Goal: Transaction & Acquisition: Download file/media

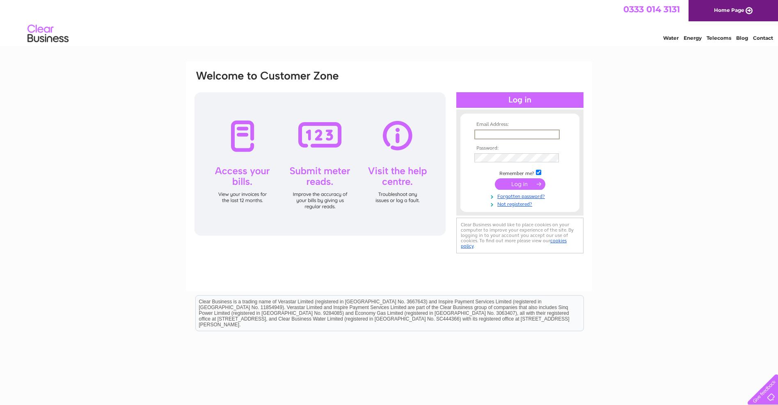
click at [498, 132] on input "text" at bounding box center [516, 135] width 85 height 10
type input "[EMAIL_ADDRESS][DOMAIN_NAME]"
click at [513, 185] on input "submit" at bounding box center [520, 183] width 50 height 11
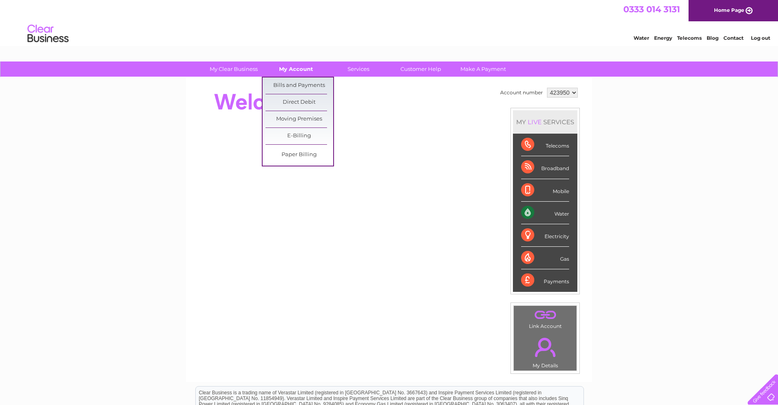
click at [288, 72] on link "My Account" at bounding box center [296, 69] width 68 height 15
click at [293, 85] on link "Bills and Payments" at bounding box center [299, 86] width 68 height 16
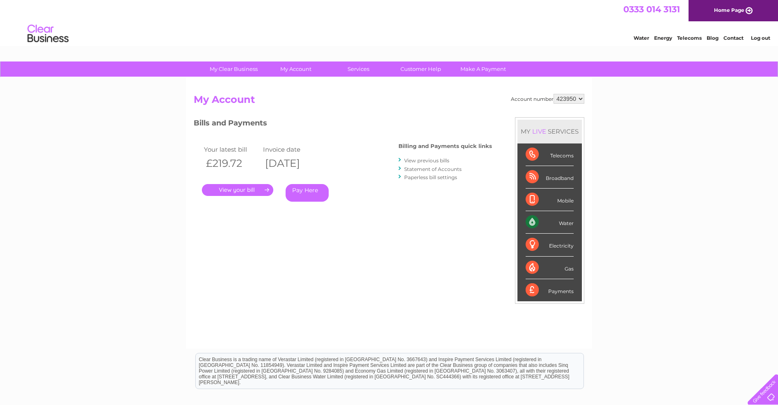
click at [265, 188] on link "." at bounding box center [237, 190] width 71 height 12
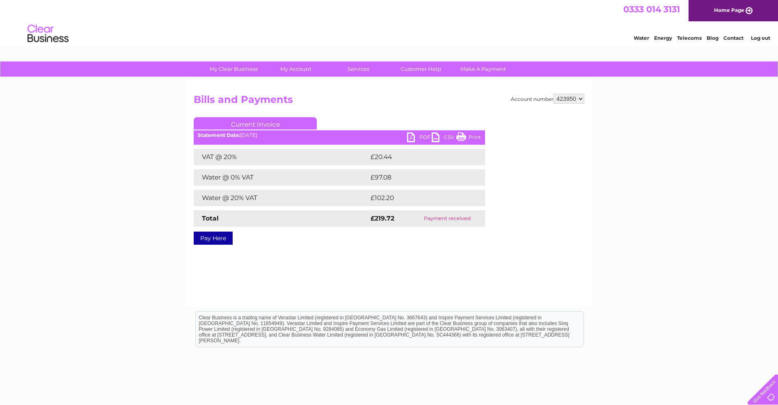
click at [421, 137] on link "PDF" at bounding box center [419, 139] width 25 height 12
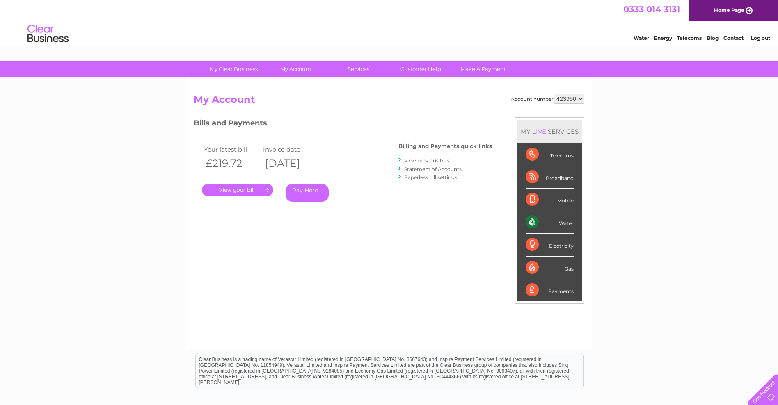
click at [418, 161] on link "View previous bills" at bounding box center [426, 161] width 45 height 6
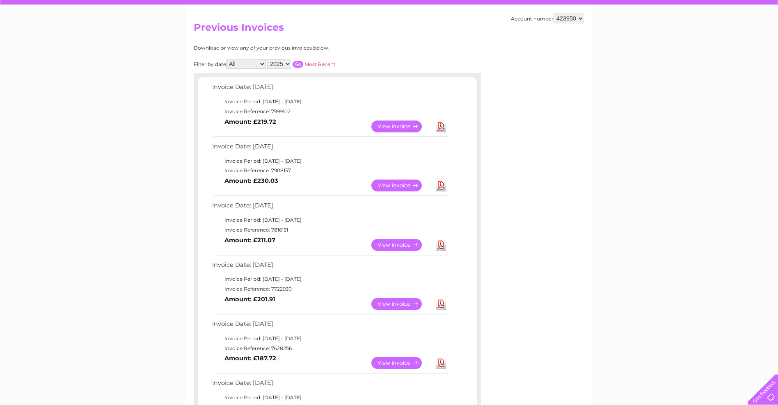
scroll to position [98, 0]
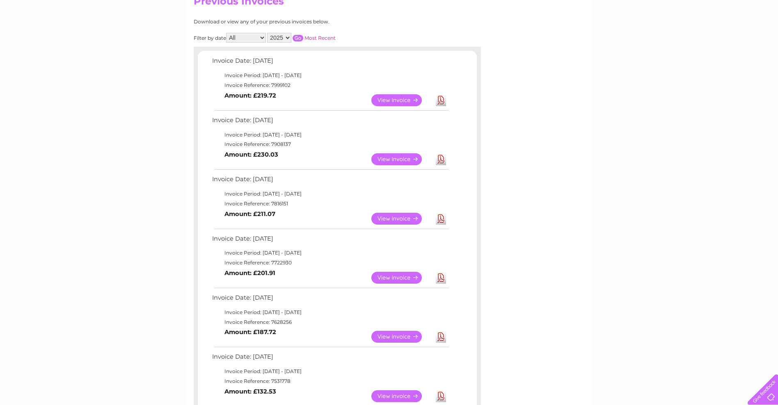
click at [441, 103] on link "Download" at bounding box center [441, 100] width 10 height 12
click at [441, 157] on link "Download" at bounding box center [441, 159] width 10 height 12
click at [441, 219] on link "Download" at bounding box center [441, 219] width 10 height 12
click at [443, 279] on link "Download" at bounding box center [441, 278] width 10 height 12
click at [442, 337] on link "Download" at bounding box center [441, 337] width 10 height 12
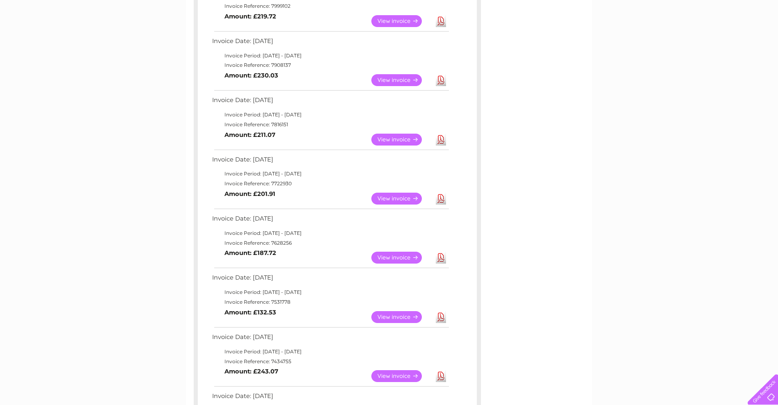
scroll to position [197, 0]
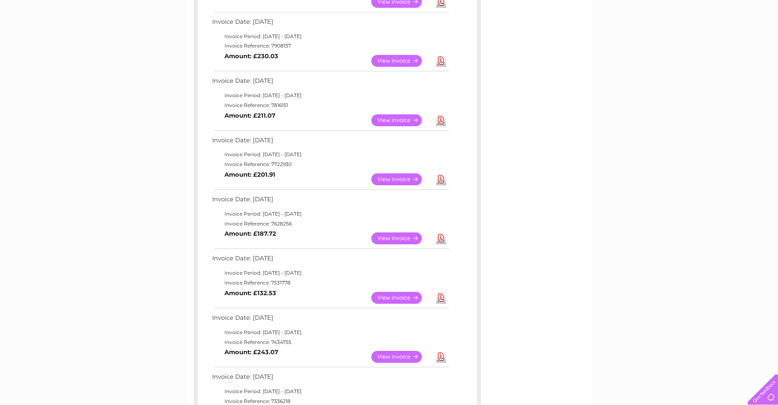
click at [440, 241] on link "Download" at bounding box center [441, 239] width 10 height 12
click at [439, 302] on link "Download" at bounding box center [441, 298] width 10 height 12
click at [441, 358] on link "Download" at bounding box center [441, 357] width 10 height 12
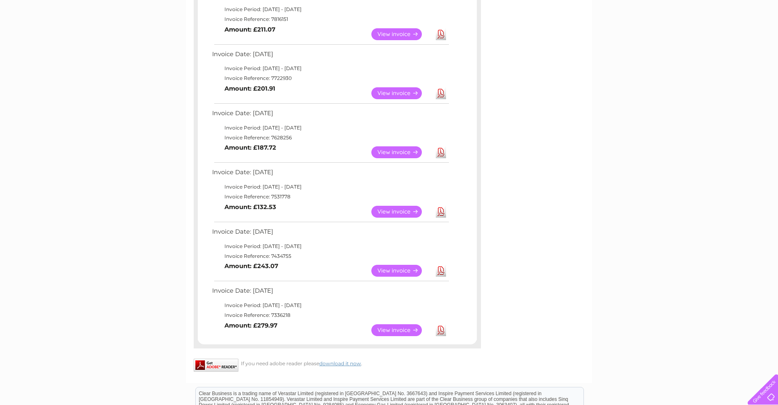
scroll to position [295, 0]
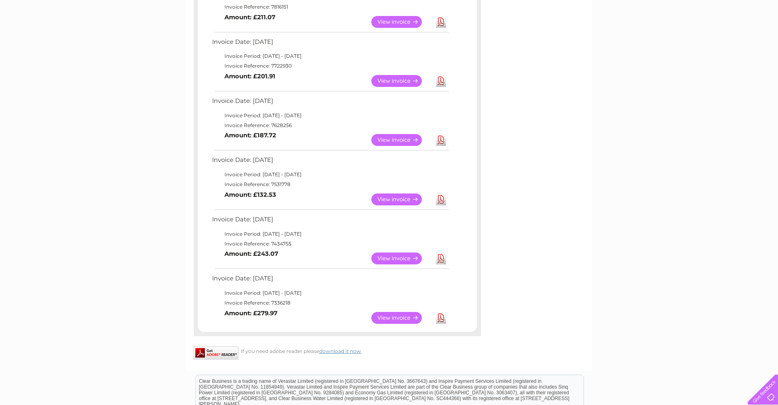
click at [443, 319] on link "Download" at bounding box center [441, 318] width 10 height 12
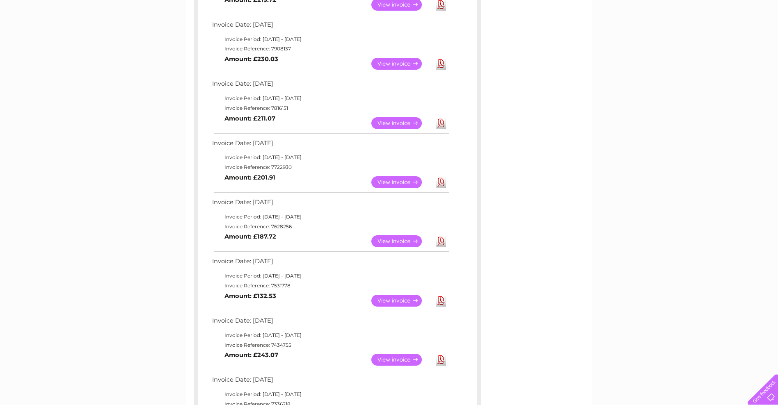
scroll to position [0, 0]
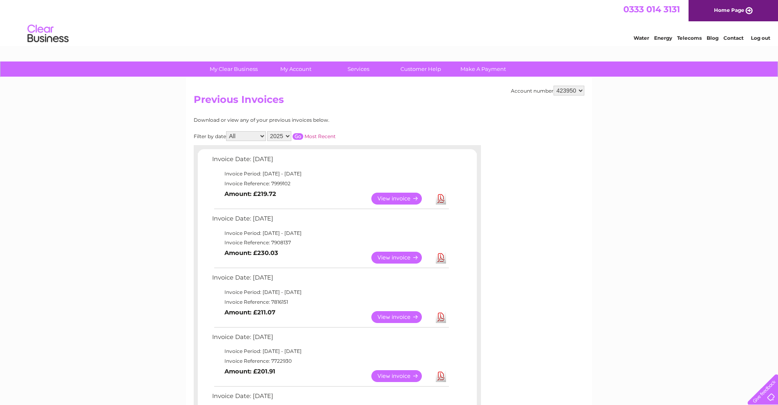
click at [442, 198] on link "Download" at bounding box center [441, 199] width 10 height 12
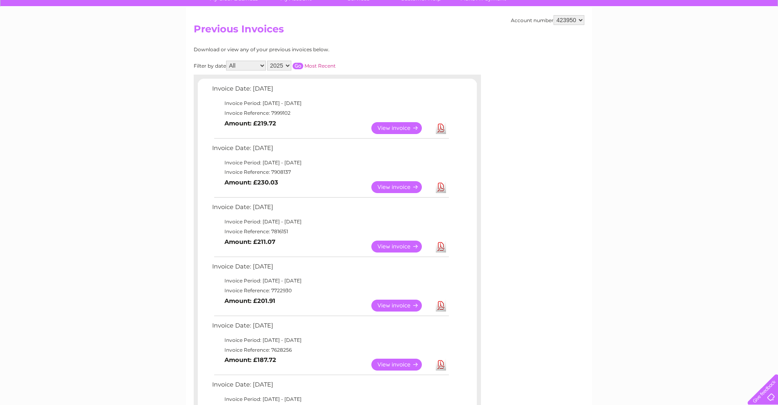
scroll to position [148, 0]
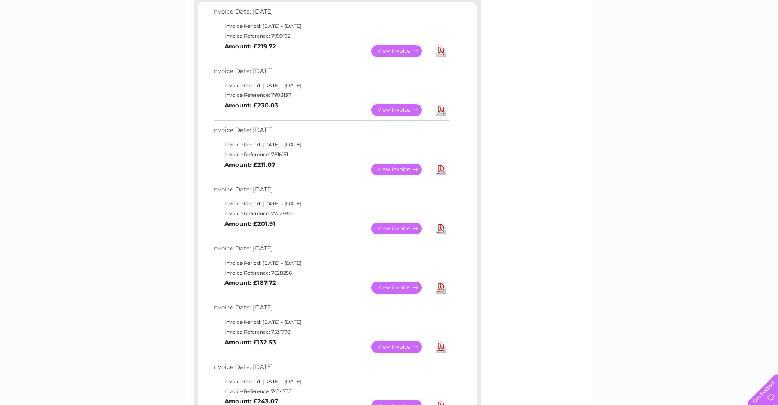
click at [441, 113] on link "Download" at bounding box center [441, 110] width 10 height 12
click at [441, 171] on link "Download" at bounding box center [441, 170] width 10 height 12
click at [441, 229] on link "Download" at bounding box center [441, 229] width 10 height 12
click at [443, 288] on link "Download" at bounding box center [441, 288] width 10 height 12
click at [442, 347] on link "Download" at bounding box center [441, 347] width 10 height 12
